Goal: Find specific page/section: Find specific page/section

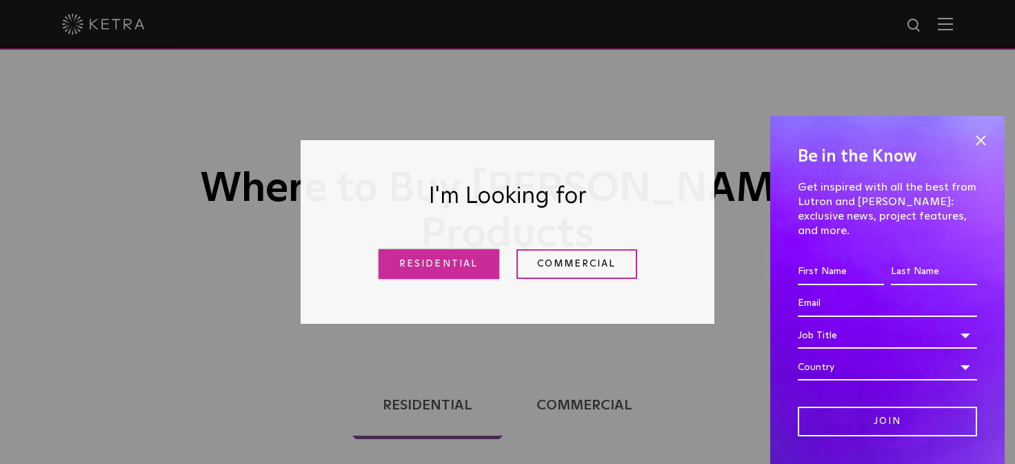
click at [453, 270] on link "Residential" at bounding box center [439, 264] width 121 height 30
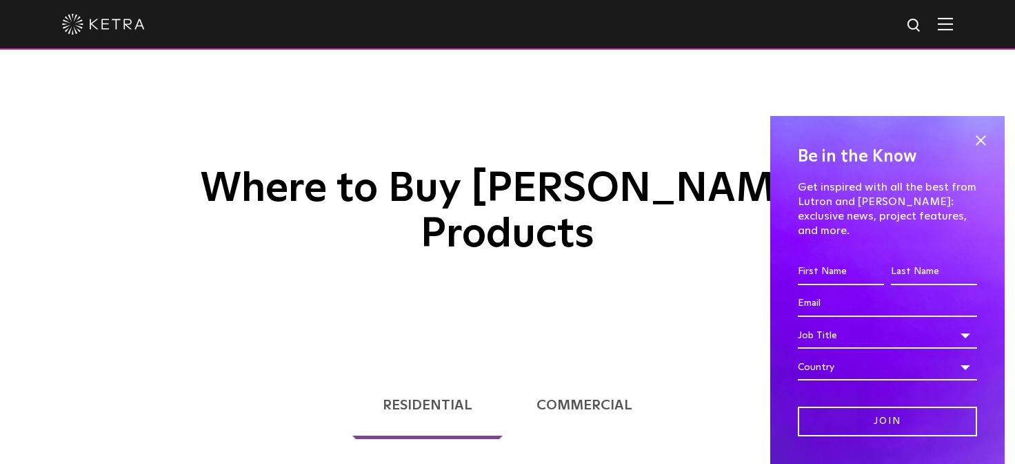
scroll to position [352, 0]
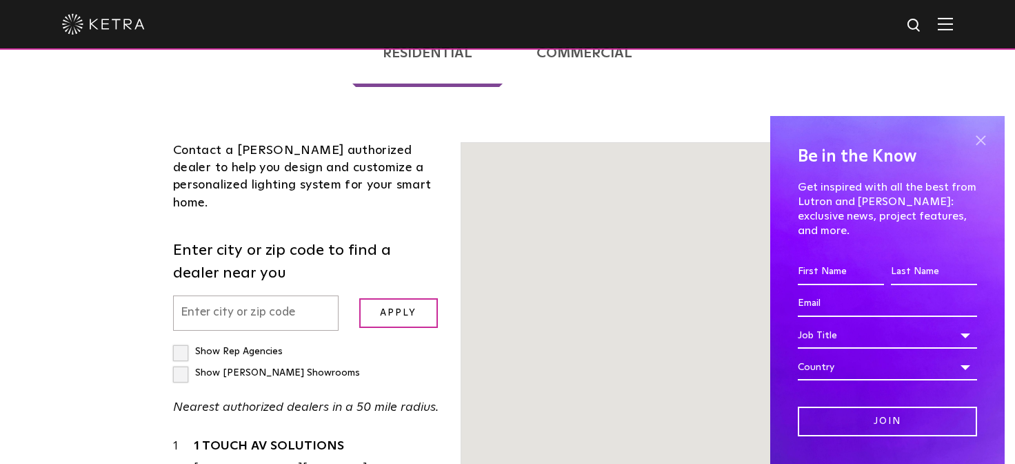
click at [260, 295] on input "text" at bounding box center [256, 312] width 166 height 35
click at [224, 295] on input "text" at bounding box center [256, 312] width 166 height 35
click at [971, 143] on span at bounding box center [981, 140] width 21 height 21
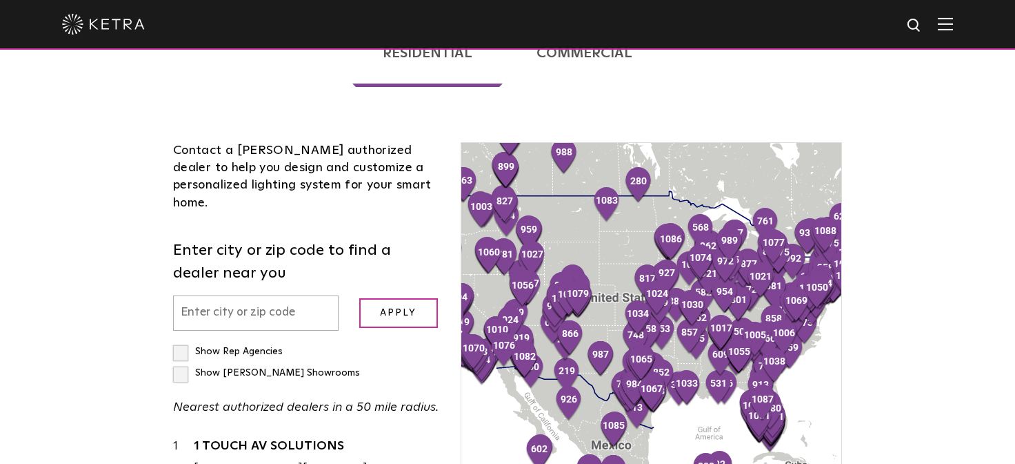
click at [199, 295] on input "text" at bounding box center [256, 312] width 166 height 35
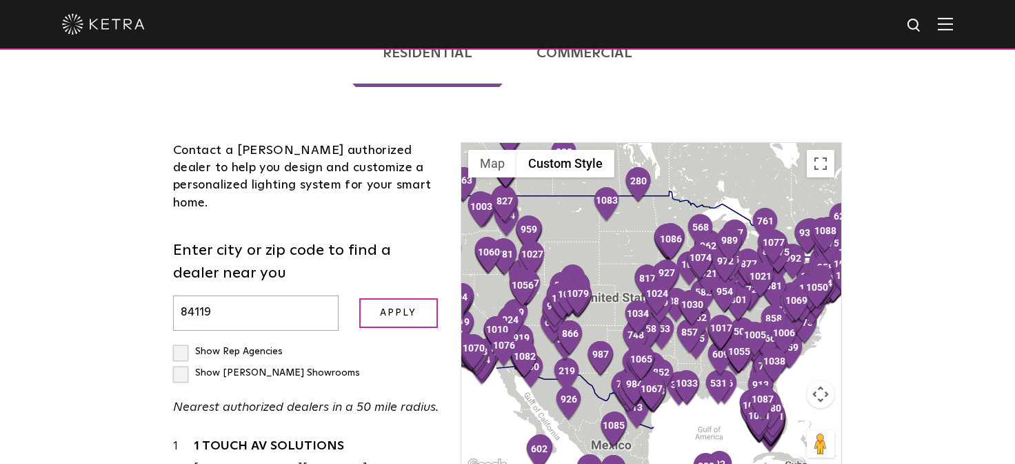
type input "84119"
click at [186, 346] on label "Show Rep Agencies" at bounding box center [228, 351] width 110 height 10
click at [182, 341] on input "Show Rep Agencies" at bounding box center [177, 345] width 9 height 9
checkbox input "true"
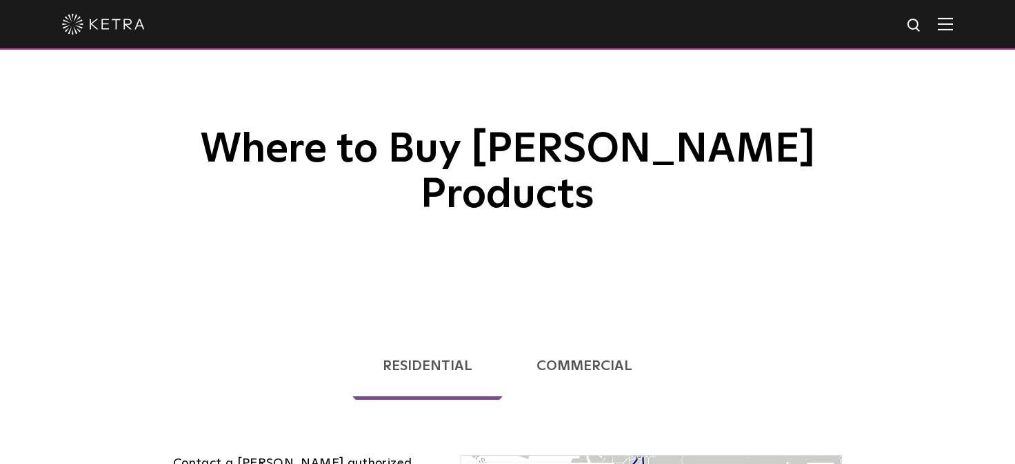
scroll to position [0, 0]
